Goal: Entertainment & Leisure: Consume media (video, audio)

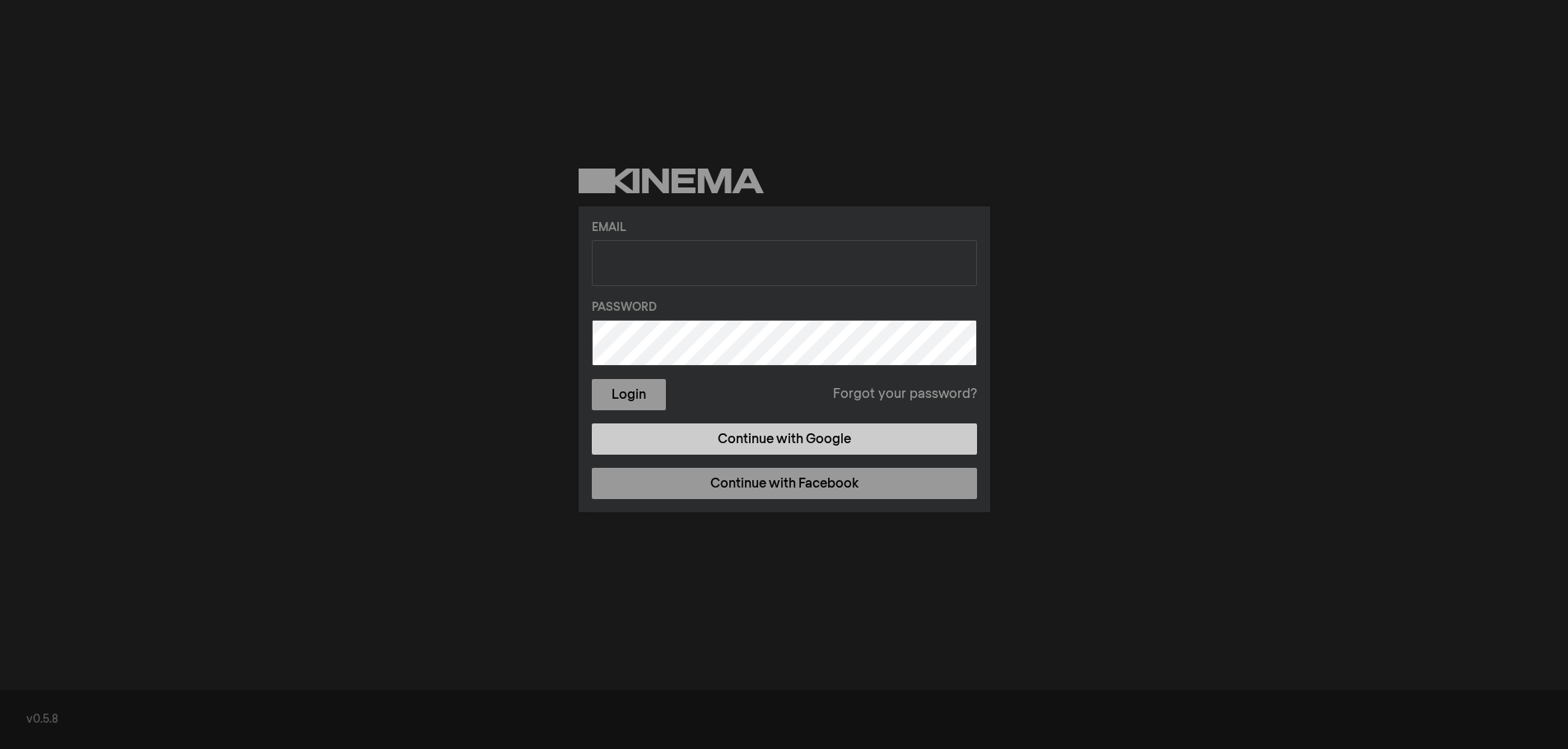
click at [696, 432] on link "Continue with Google" at bounding box center [784, 439] width 385 height 31
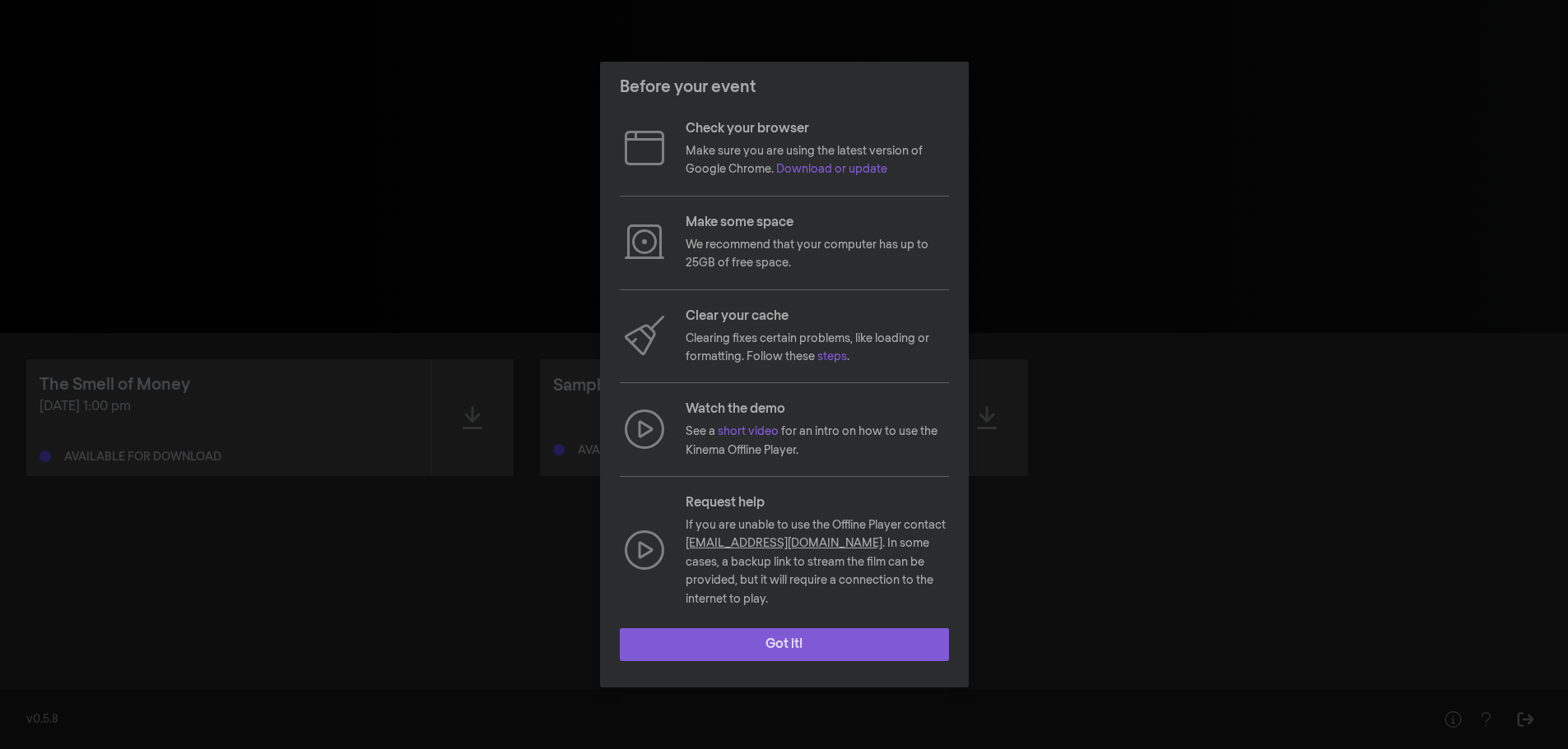
click at [748, 648] on button "Got it!" at bounding box center [784, 645] width 330 height 33
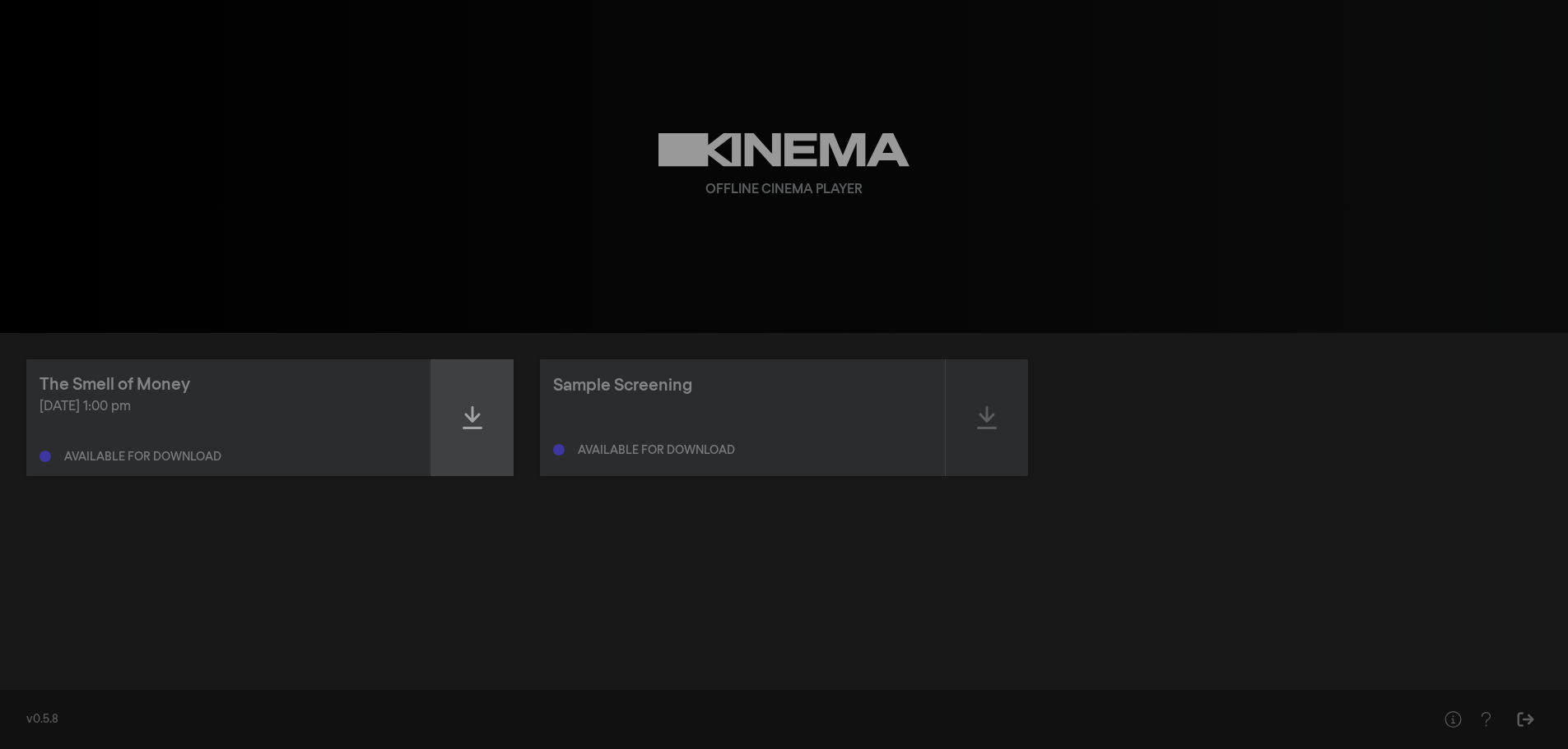
click at [469, 405] on icon at bounding box center [471, 418] width 19 height 27
click at [447, 390] on div at bounding box center [471, 418] width 82 height 117
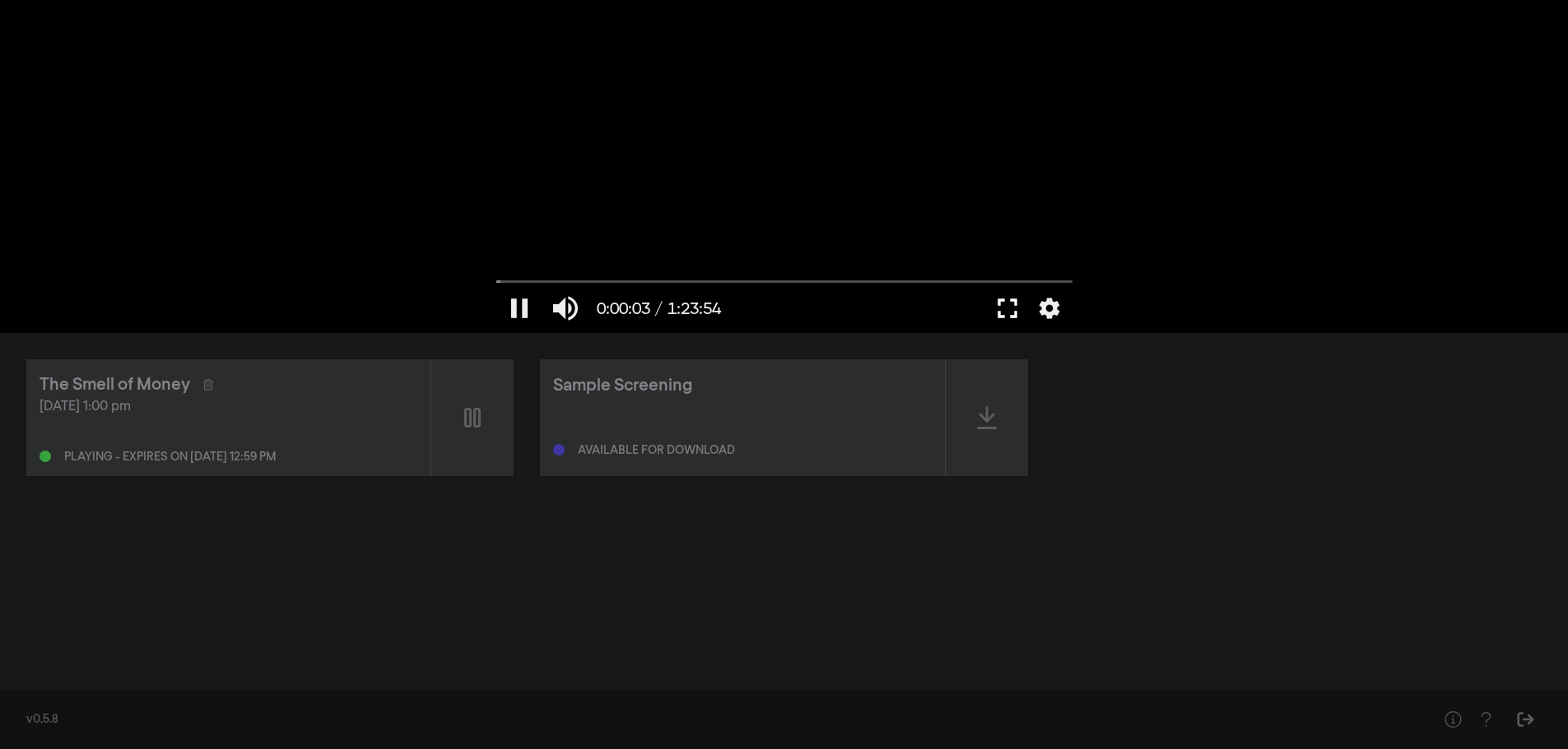
click at [1005, 306] on button "fullscreen" at bounding box center [1007, 308] width 46 height 50
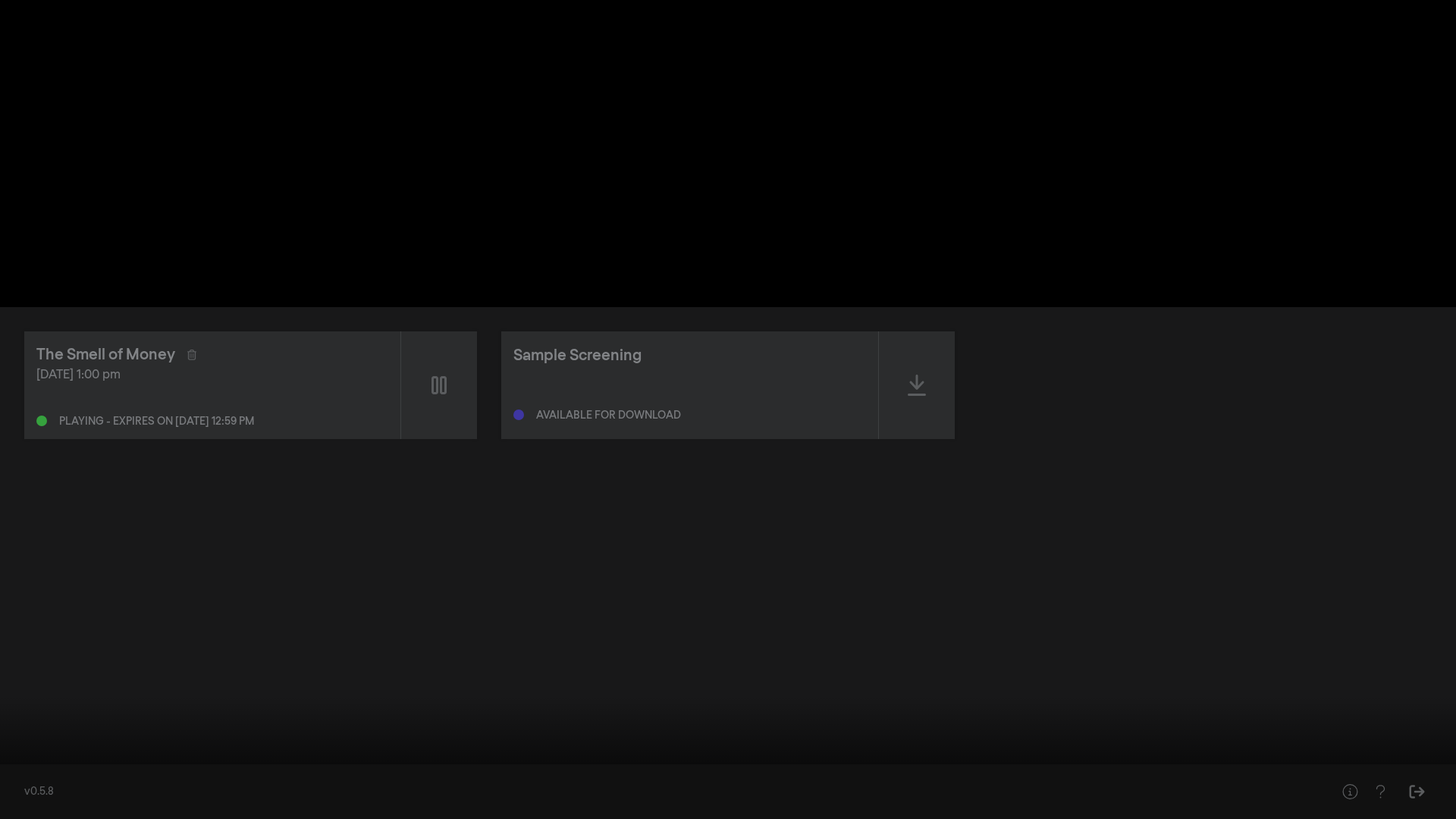
click at [26, 690] on button "pause" at bounding box center [29, 797] width 42 height 46
drag, startPoint x: 10, startPoint y: 773, endPoint x: 0, endPoint y: 775, distance: 10.2
type input "0"
click at [8, 690] on input "Seek" at bounding box center [728, 771] width 1441 height 9
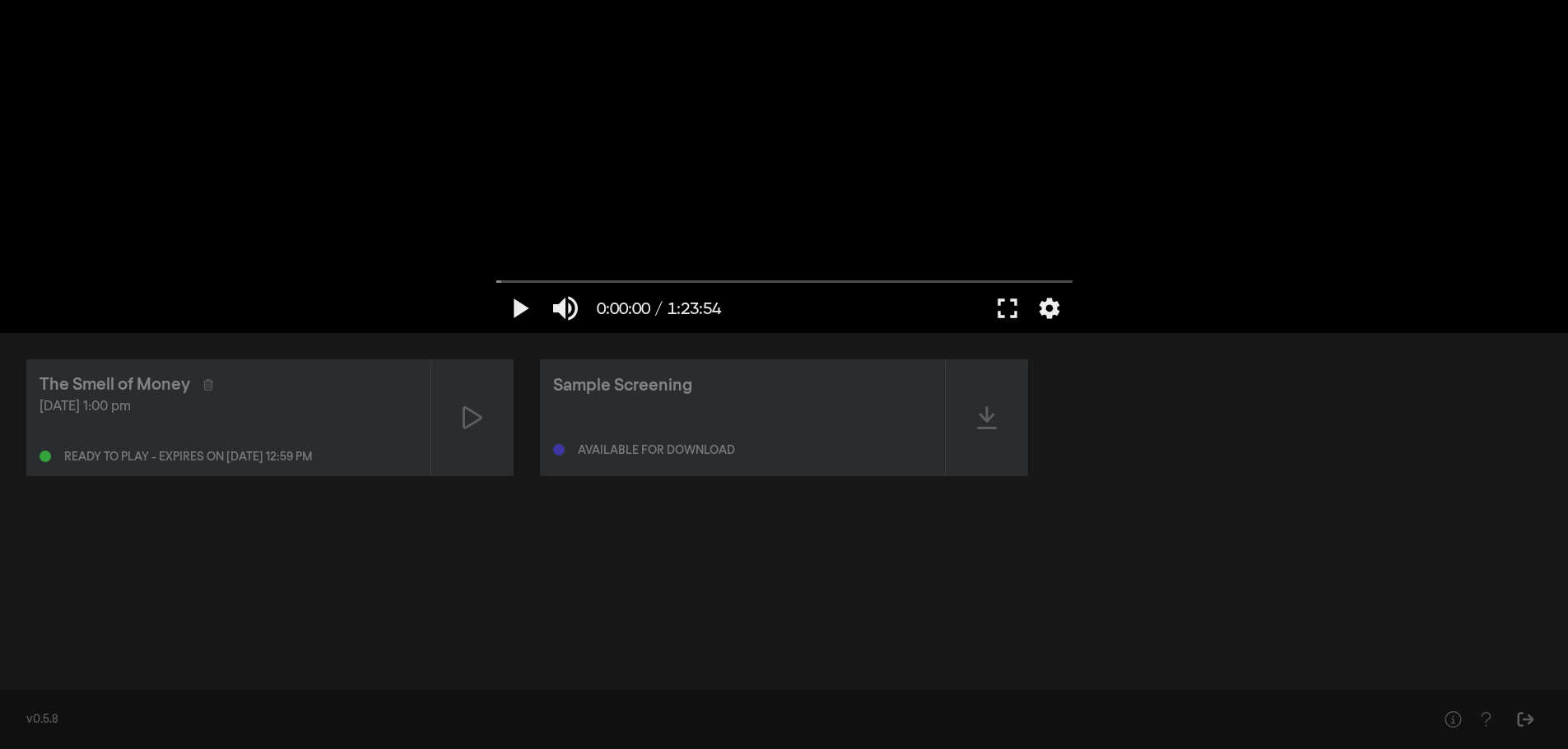
drag, startPoint x: 1155, startPoint y: 144, endPoint x: 1172, endPoint y: 145, distance: 17.0
click at [1155, 144] on div "play_arrow 0:00:00 / 1:23:54 volume_up fullscreen settings closed_caption Capti…" at bounding box center [784, 167] width 1568 height 333
